Goal: Check status

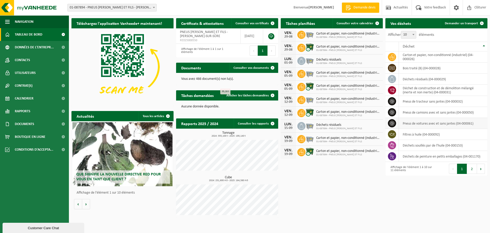
click at [424, 123] on td "pneus de voitures avec et sans jantes (04-000061)" at bounding box center [443, 123] width 89 height 11
click at [420, 124] on td "pneus de voitures avec et sans jantes (04-000061)" at bounding box center [443, 123] width 89 height 11
click at [470, 122] on td "pneus de voitures avec et sans jantes (04-000061)" at bounding box center [443, 123] width 89 height 11
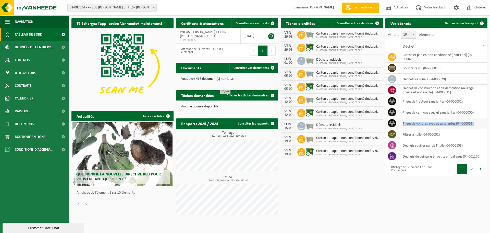
click at [469, 122] on td "pneus de voitures avec et sans jantes (04-000061)" at bounding box center [443, 123] width 89 height 11
click at [469, 123] on td "pneus de voitures avec et sans jantes (04-000061)" at bounding box center [443, 123] width 89 height 11
click at [406, 25] on h2 "Vos déchets" at bounding box center [401, 23] width 31 height 10
click at [350, 22] on span "Consulter votre calendrier" at bounding box center [355, 23] width 37 height 3
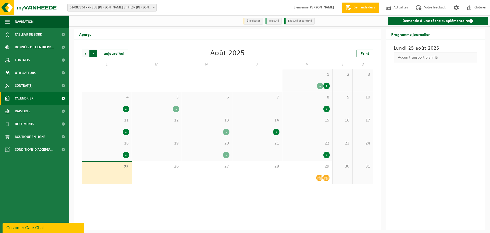
click at [84, 53] on span "Précédent" at bounding box center [86, 54] width 8 height 8
